Goal: Use online tool/utility: Utilize a website feature to perform a specific function

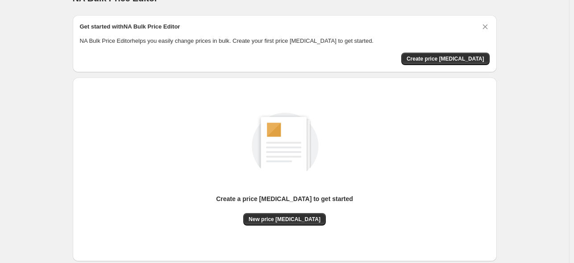
scroll to position [11, 0]
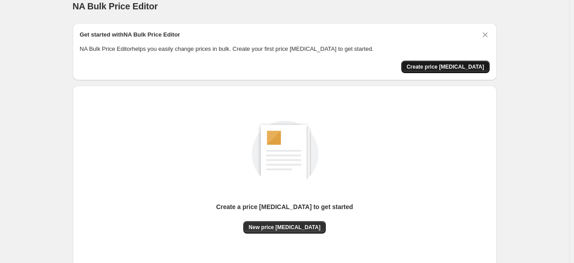
click at [440, 67] on span "Create price [MEDICAL_DATA]" at bounding box center [445, 66] width 78 height 7
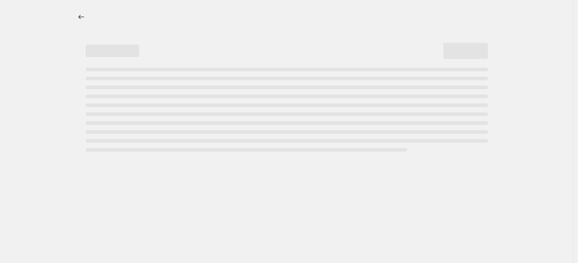
select select "percentage"
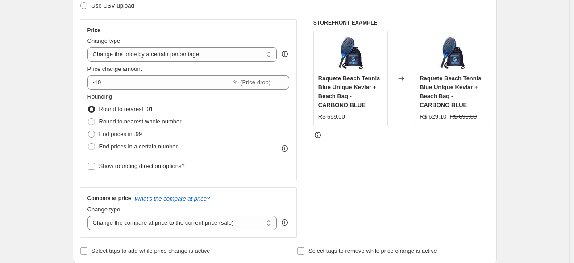
scroll to position [145, 0]
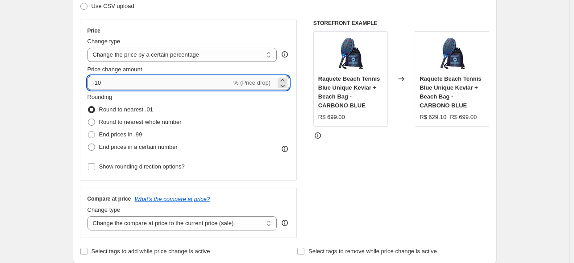
drag, startPoint x: 132, startPoint y: 79, endPoint x: 96, endPoint y: 85, distance: 35.7
click at [96, 85] on input "-10" at bounding box center [159, 83] width 144 height 14
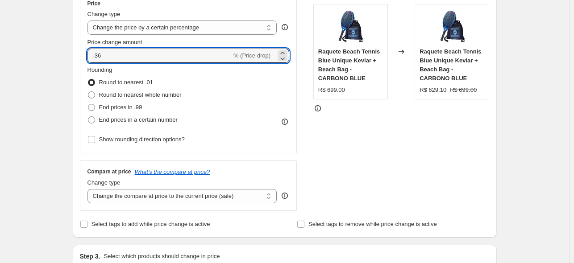
scroll to position [171, 0]
type input "-36"
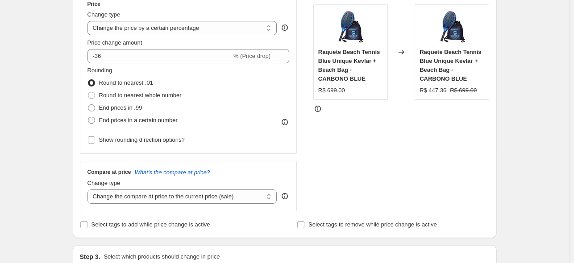
click at [95, 117] on span at bounding box center [91, 120] width 7 height 7
click at [88, 117] on input "End prices in a certain number" at bounding box center [88, 117] width 0 height 0
radio input "true"
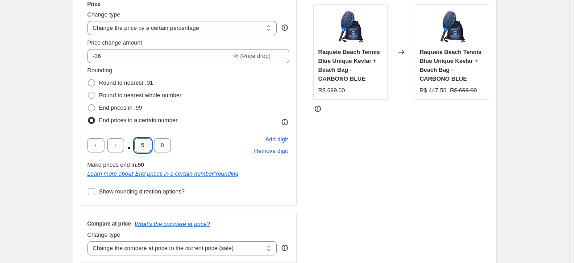
click at [145, 146] on input "5" at bounding box center [142, 145] width 17 height 14
type input "0"
click at [147, 144] on input "0" at bounding box center [142, 145] width 17 height 14
type input "9"
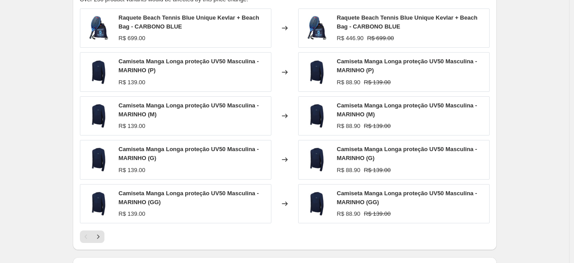
scroll to position [694, 0]
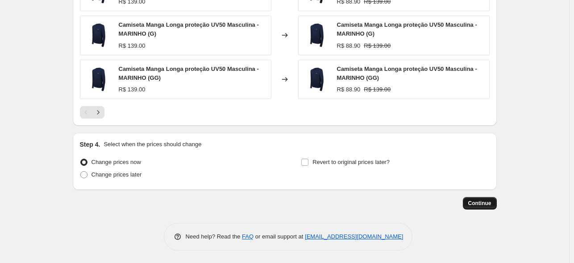
click at [486, 201] on span "Continue" at bounding box center [479, 203] width 23 height 7
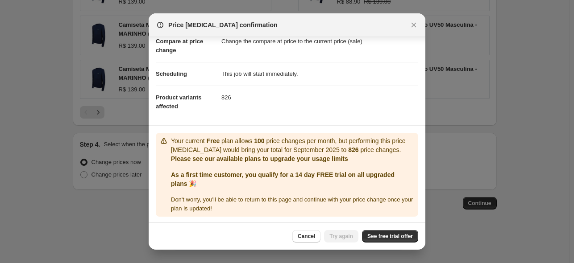
scroll to position [47, 0]
click at [388, 235] on span "See free trial offer" at bounding box center [389, 236] width 45 height 7
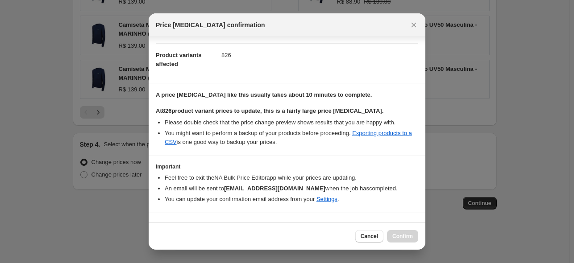
scroll to position [105, 0]
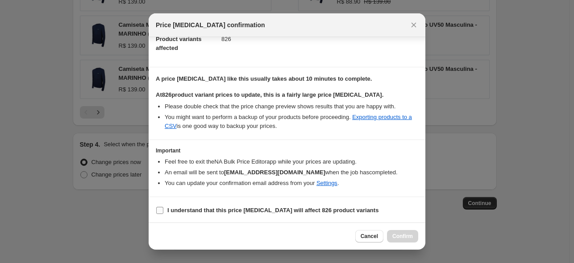
click at [237, 210] on b "I understand that this price [MEDICAL_DATA] will affect 826 product variants" at bounding box center [272, 210] width 211 height 7
click at [163, 210] on input "I understand that this price [MEDICAL_DATA] will affect 826 product variants" at bounding box center [159, 210] width 7 height 7
checkbox input "true"
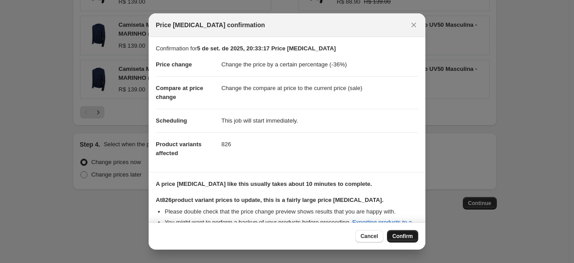
click at [396, 235] on span "Confirm" at bounding box center [402, 236] width 21 height 7
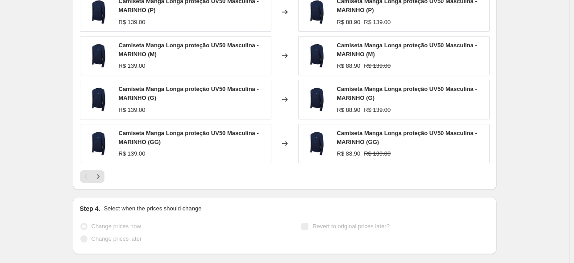
scroll to position [717, 0]
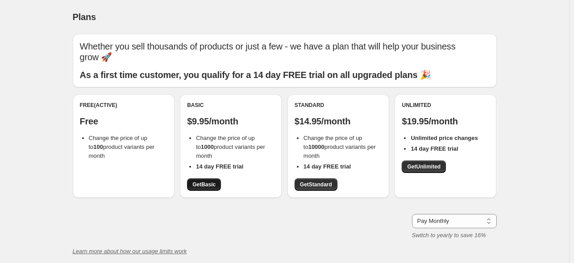
click at [215, 186] on span "Get Basic" at bounding box center [203, 184] width 23 height 7
